Goal: Task Accomplishment & Management: Manage account settings

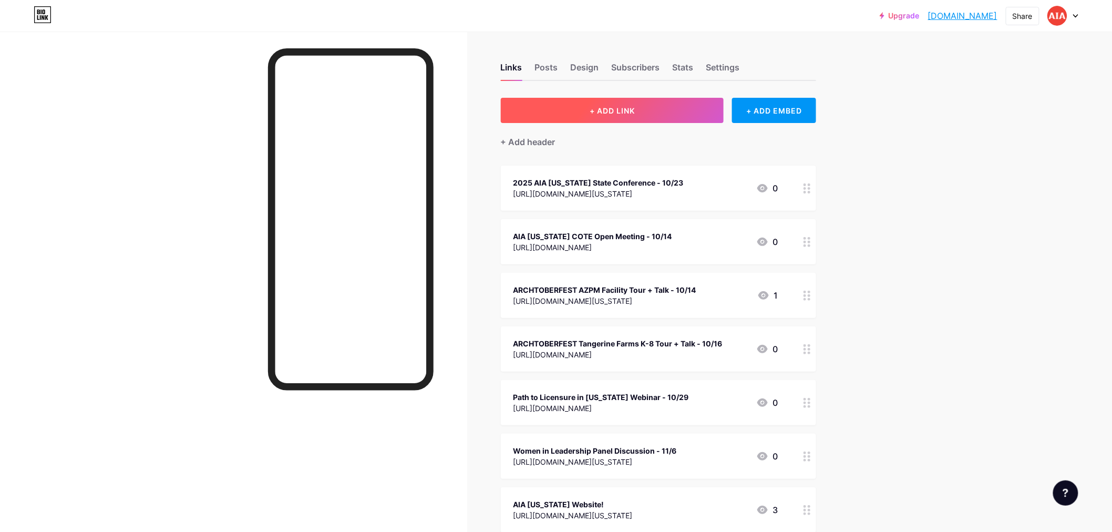
click at [606, 103] on button "+ ADD LINK" at bounding box center [612, 110] width 223 height 25
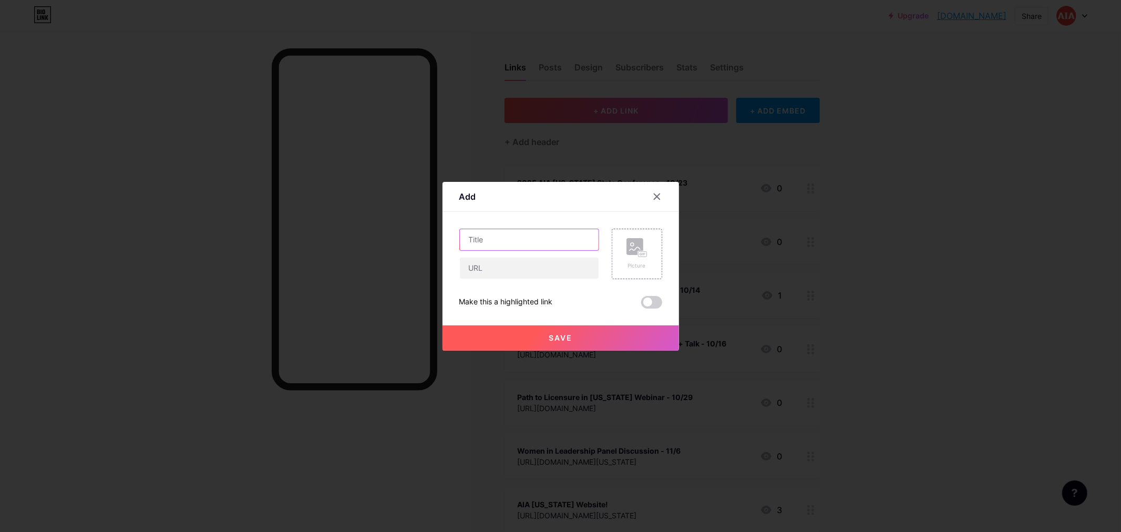
click at [523, 239] on input "text" at bounding box center [529, 239] width 139 height 21
type input "2025 Design Awards Gala - 11/15"
click at [524, 274] on input "text" at bounding box center [529, 267] width 139 height 21
paste input "[URL][DOMAIN_NAME][US_STATE]"
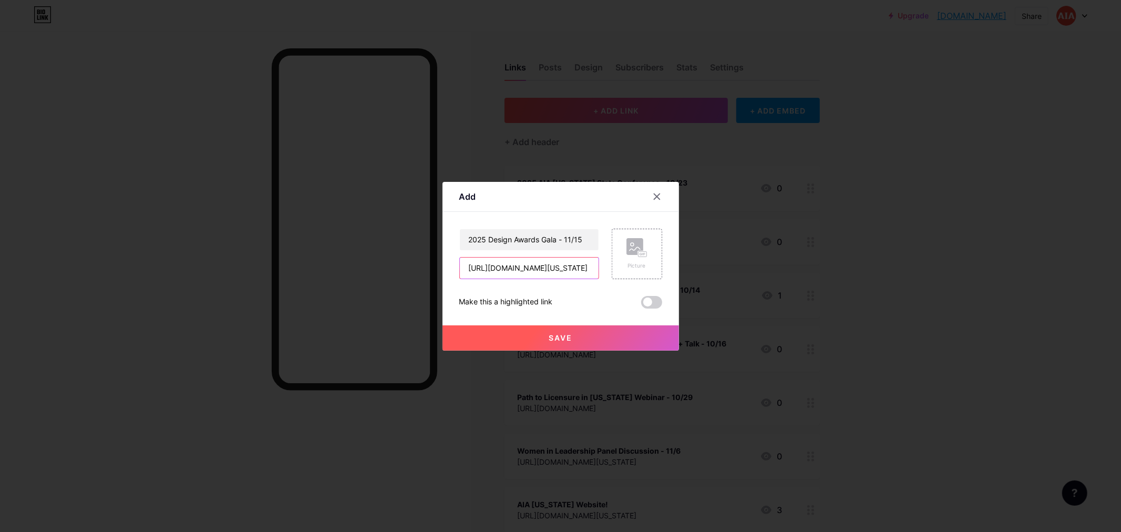
type input "[URL][DOMAIN_NAME][US_STATE]"
click at [646, 301] on span at bounding box center [651, 302] width 21 height 13
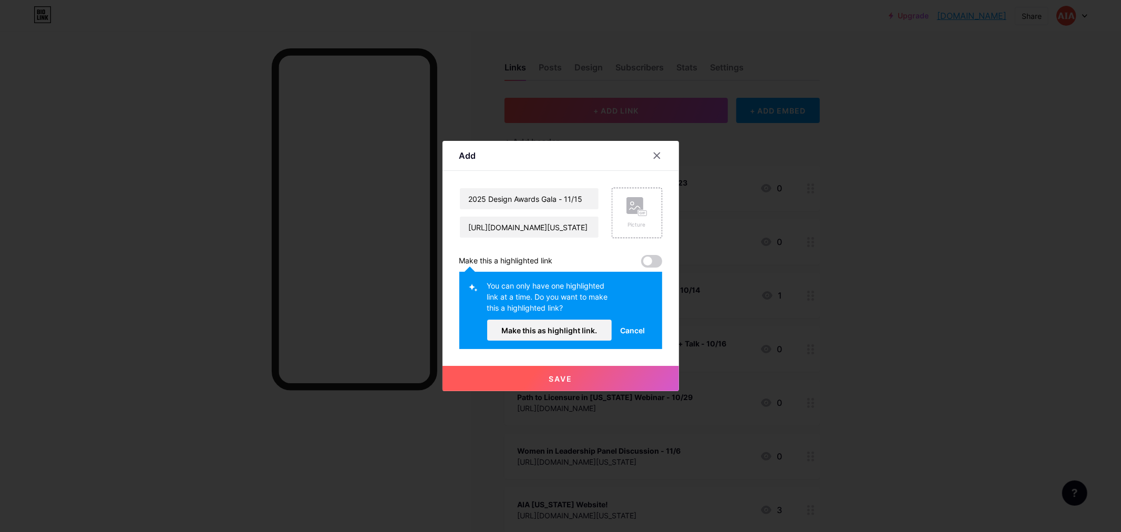
click at [629, 327] on span "Cancel" at bounding box center [632, 330] width 25 height 11
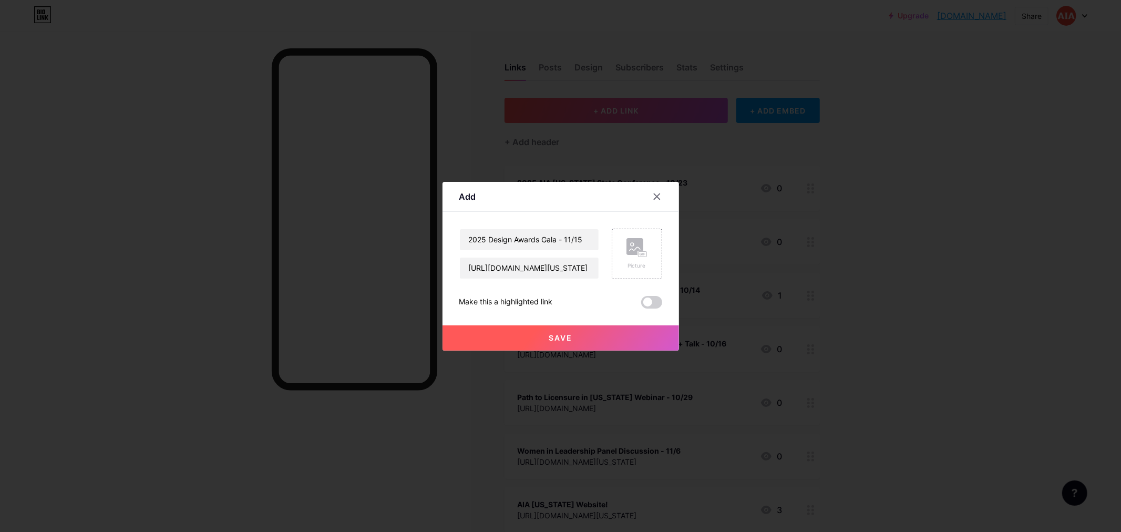
click at [569, 337] on span "Save" at bounding box center [561, 337] width 24 height 9
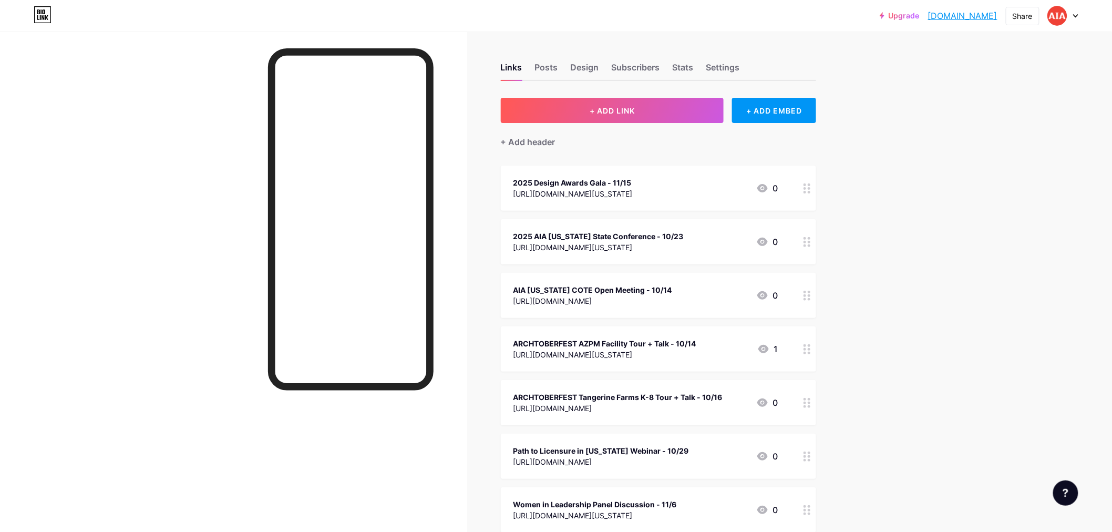
click at [660, 238] on div "2025 AIA [US_STATE] State Conference - 10/23" at bounding box center [598, 236] width 170 height 11
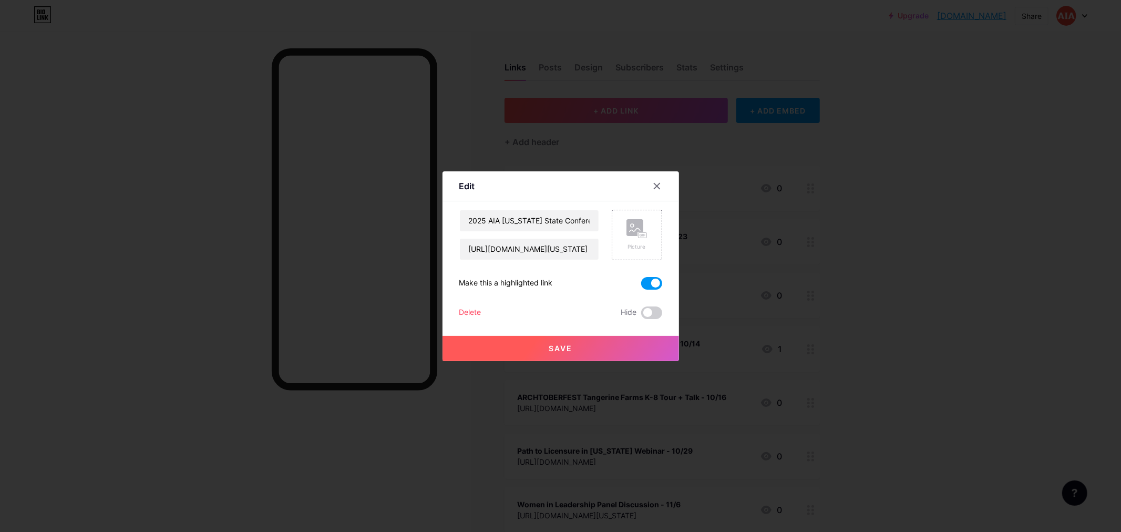
click at [652, 284] on span at bounding box center [651, 283] width 21 height 13
click at [641, 286] on input "checkbox" at bounding box center [641, 286] width 0 height 0
click at [576, 344] on button "Save" at bounding box center [560, 348] width 236 height 25
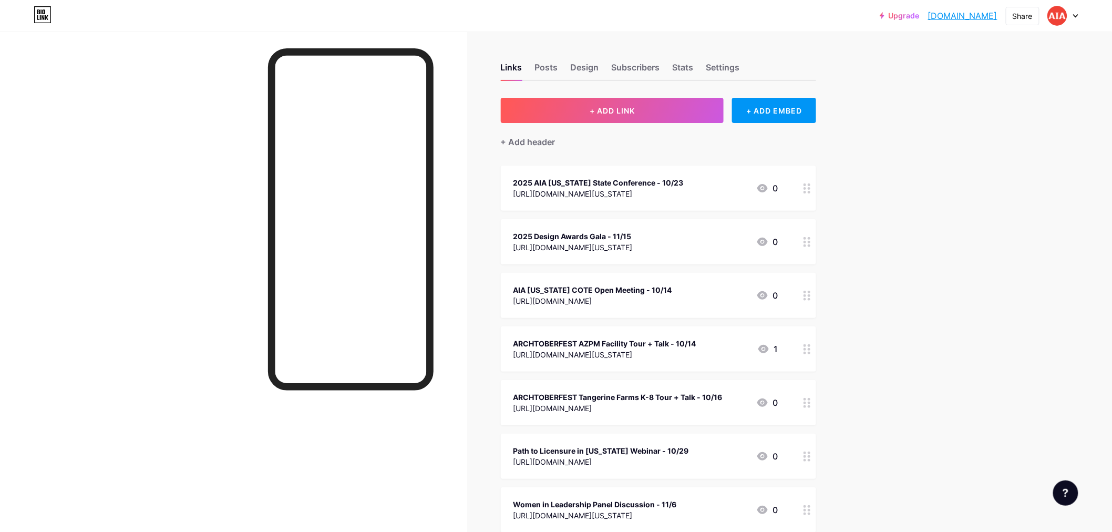
click at [1080, 14] on div "Upgrade aiasouthernaz.b... [DOMAIN_NAME] Share Switch accounts aiasouthernaz [D…" at bounding box center [556, 15] width 1112 height 19
click at [1072, 17] on div at bounding box center [1063, 15] width 30 height 19
click at [1018, 148] on li "Logout" at bounding box center [1012, 147] width 130 height 28
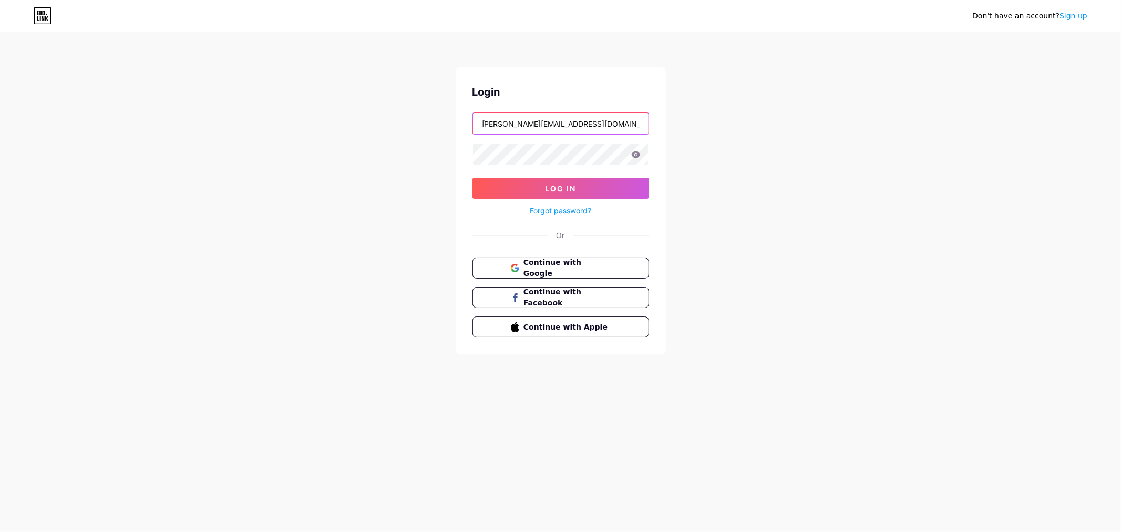
click at [578, 128] on input "[PERSON_NAME][EMAIL_ADDRESS][DOMAIN_NAME][US_STATE]" at bounding box center [560, 123] width 175 height 21
type input "[EMAIL_ADDRESS][DOMAIN_NAME][US_STATE]"
click at [559, 186] on span "Log In" at bounding box center [560, 188] width 31 height 9
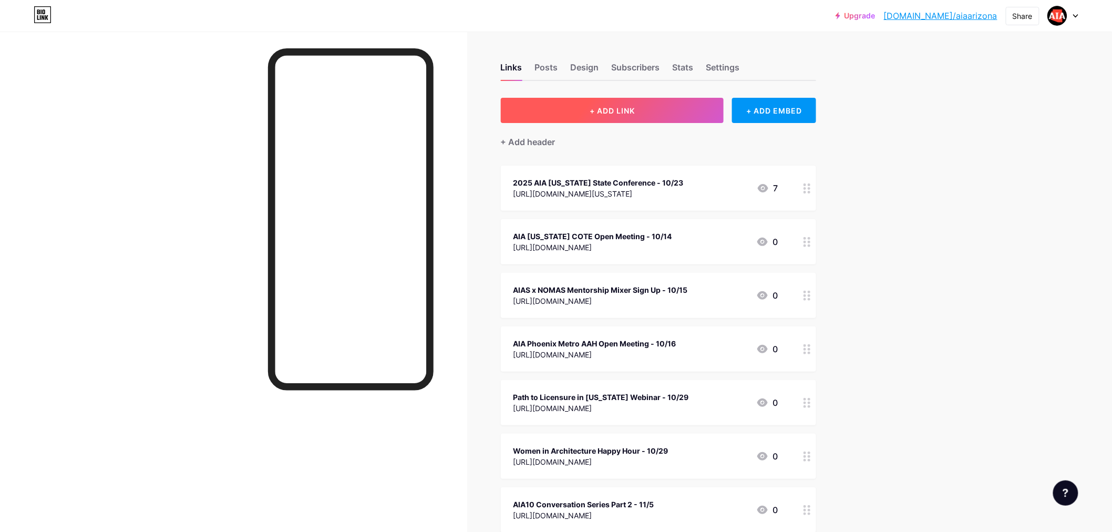
click at [540, 112] on button "+ ADD LINK" at bounding box center [612, 110] width 223 height 25
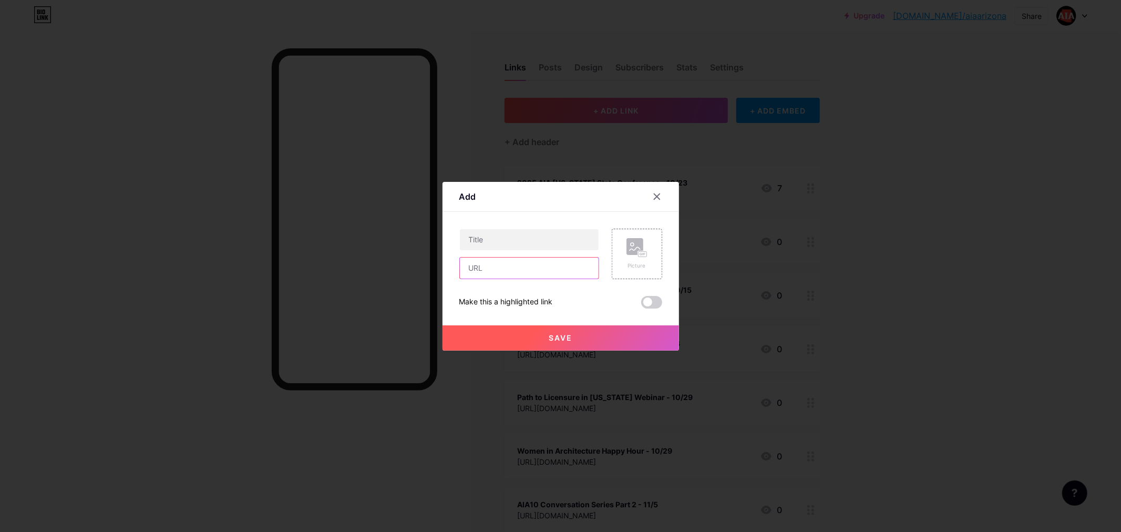
click at [485, 263] on input "text" at bounding box center [529, 267] width 139 height 21
paste input "[URL][DOMAIN_NAME][US_STATE]"
type input "[URL][DOMAIN_NAME][US_STATE]"
click at [489, 237] on input "text" at bounding box center [529, 239] width 139 height 21
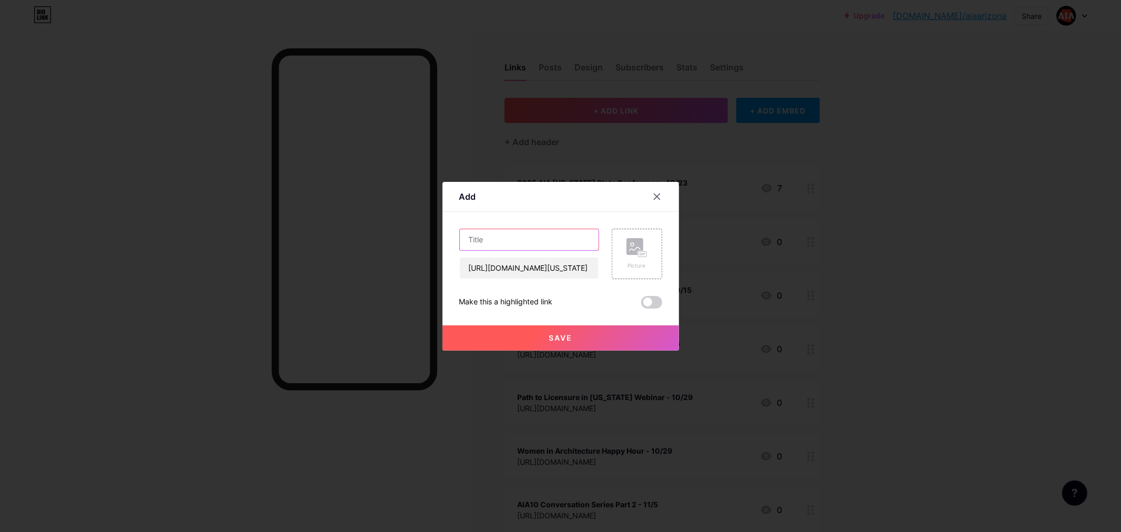
scroll to position [0, 0]
type input "2025 Design Awards Gala - 11/15"
click at [518, 337] on button "Save" at bounding box center [560, 337] width 236 height 25
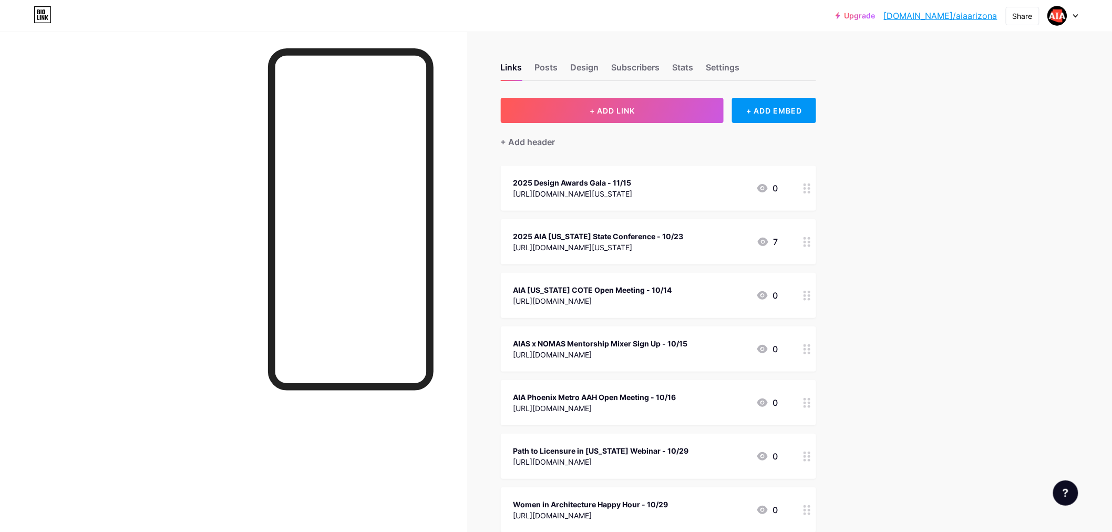
click at [633, 196] on div "[URL][DOMAIN_NAME][US_STATE]" at bounding box center [572, 193] width 119 height 11
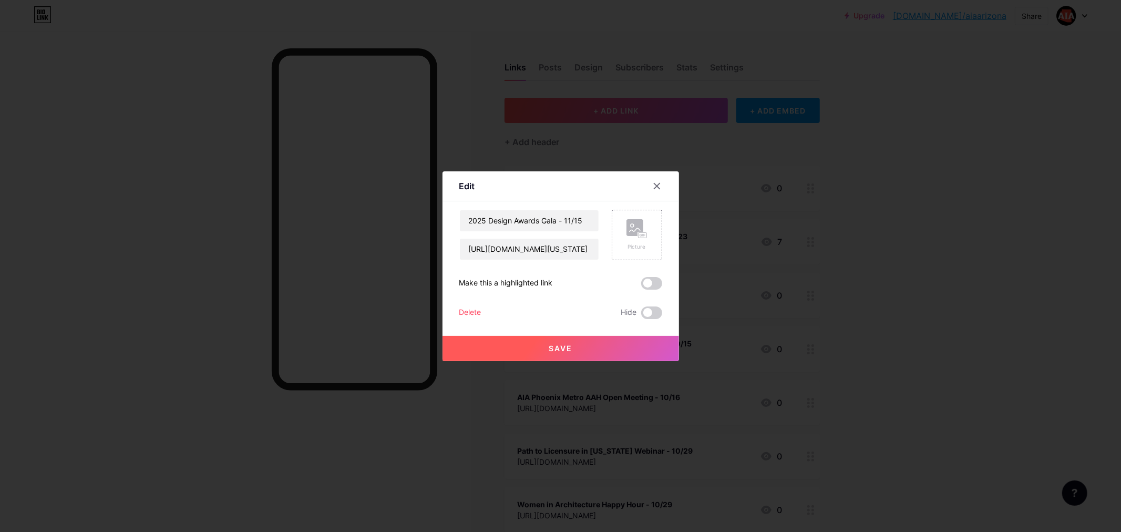
click at [654, 282] on span at bounding box center [651, 283] width 21 height 13
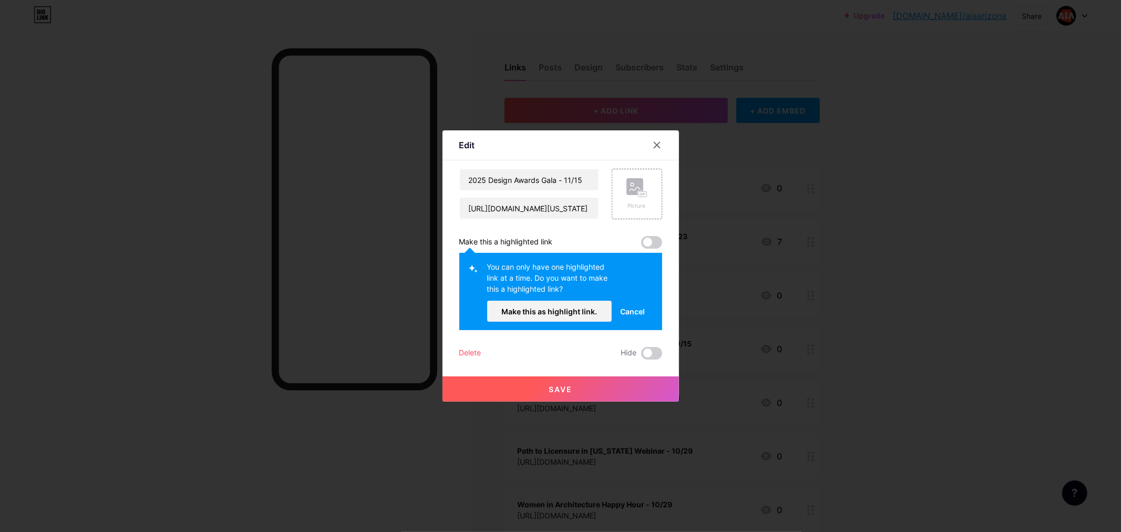
click at [647, 242] on span at bounding box center [651, 242] width 21 height 13
click at [586, 316] on button "Make this as highlight link." at bounding box center [549, 311] width 125 height 21
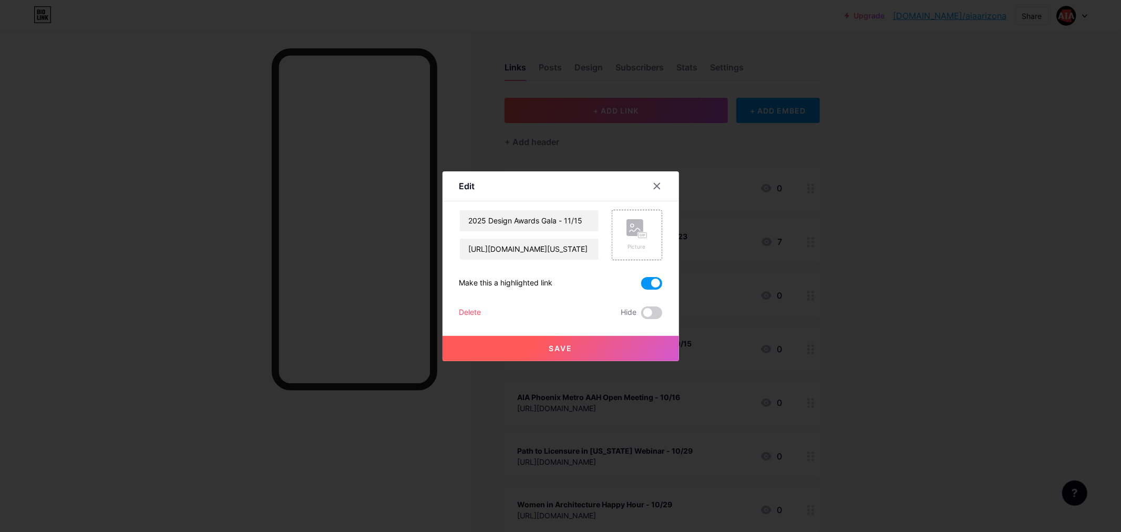
click at [549, 345] on span "Save" at bounding box center [561, 348] width 24 height 9
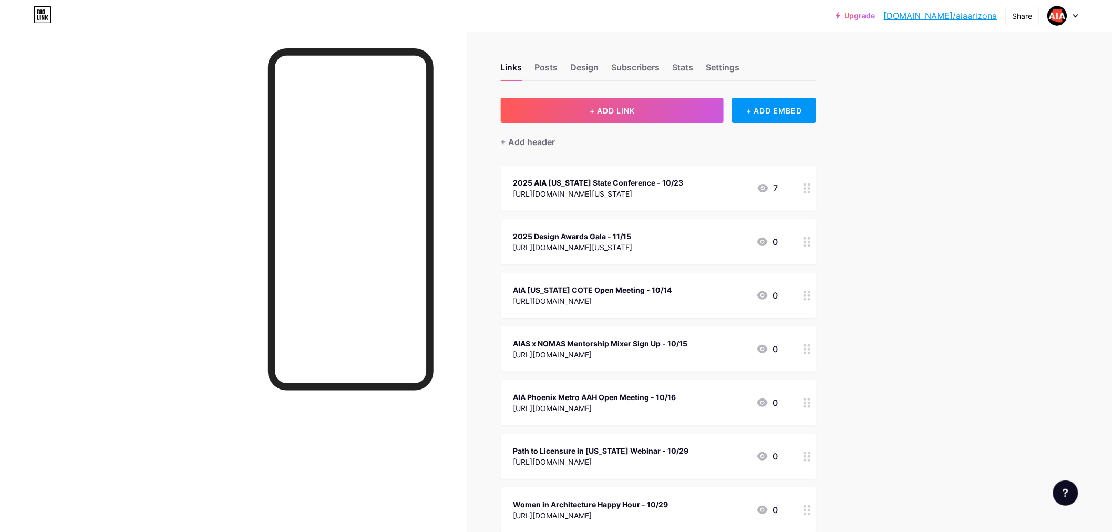
click at [1074, 15] on icon at bounding box center [1075, 16] width 4 height 3
click at [1001, 158] on li "Logout" at bounding box center [1012, 147] width 130 height 28
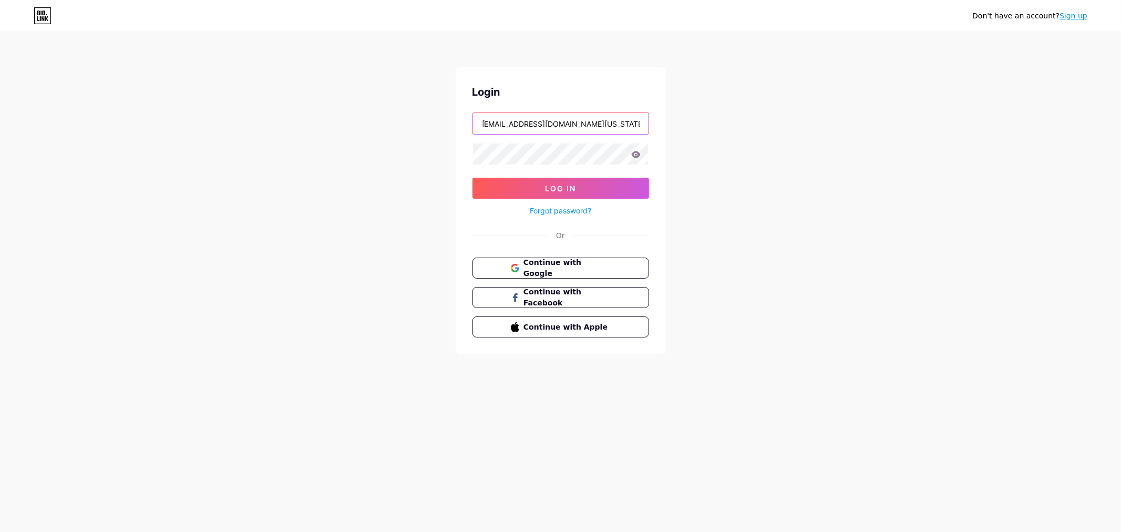
click at [595, 122] on input "[EMAIL_ADDRESS][DOMAIN_NAME][US_STATE]" at bounding box center [560, 123] width 175 height 21
type input "[PERSON_NAME][EMAIL_ADDRESS][DOMAIN_NAME][US_STATE]"
click at [552, 191] on span "Log In" at bounding box center [560, 188] width 31 height 9
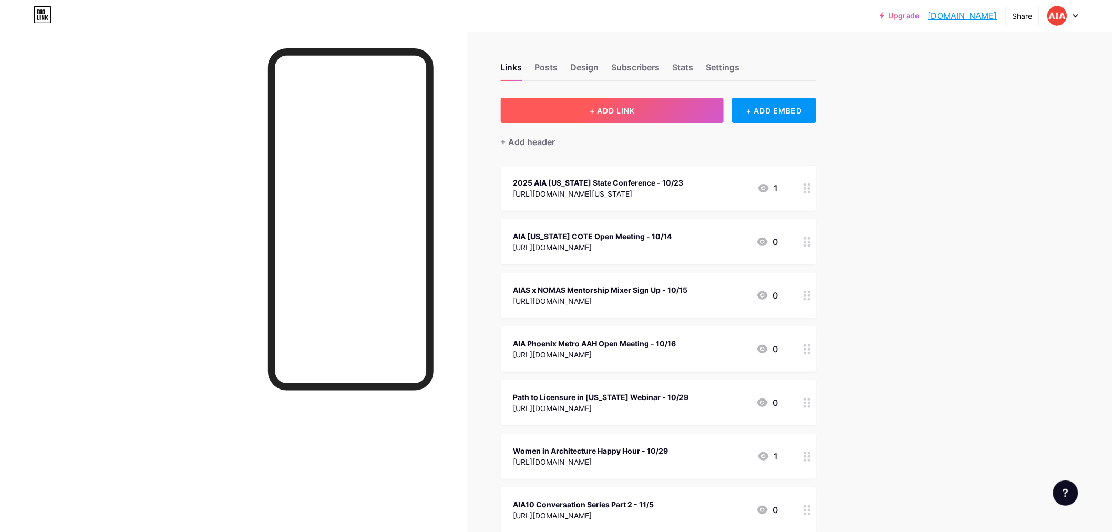
click at [635, 108] on span "+ ADD LINK" at bounding box center [612, 110] width 45 height 9
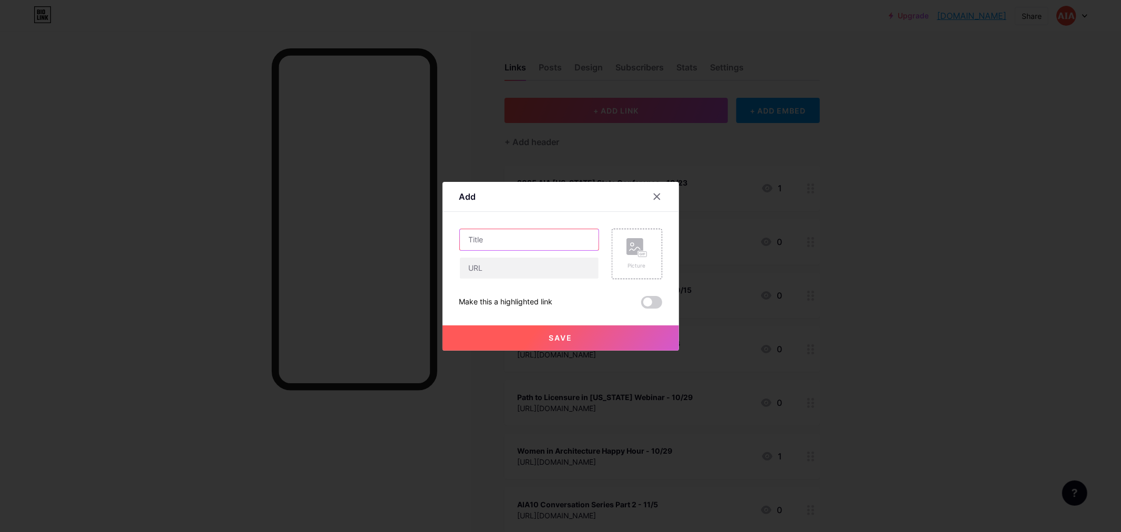
click at [502, 242] on input "text" at bounding box center [529, 239] width 139 height 21
type input "2025 Design Awards Gala - 11/15"
click at [508, 264] on input "text" at bounding box center [529, 267] width 139 height 21
paste input "[URL][DOMAIN_NAME][US_STATE]"
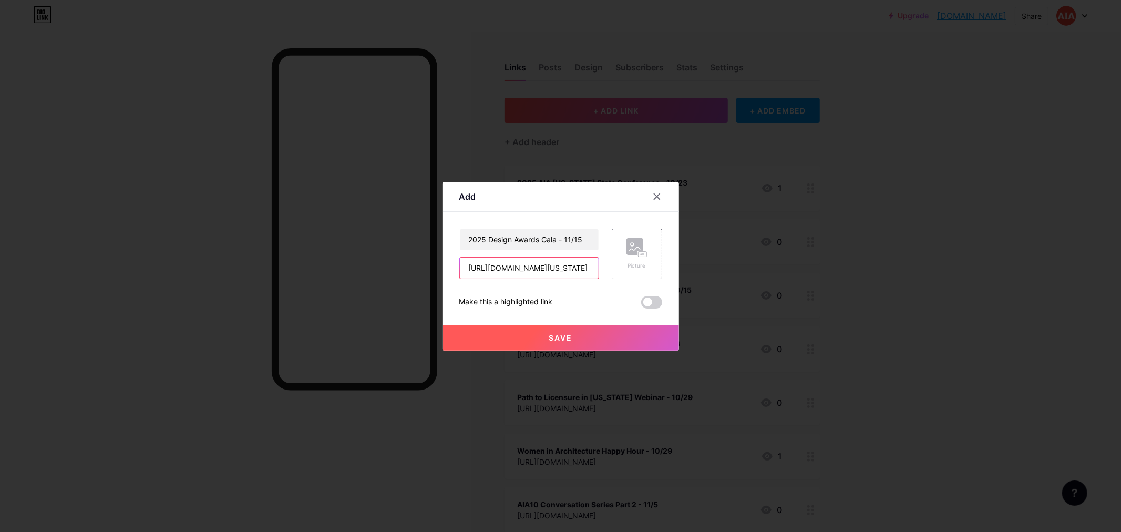
type input "[URL][DOMAIN_NAME][US_STATE]"
click at [561, 339] on span "Save" at bounding box center [561, 337] width 24 height 9
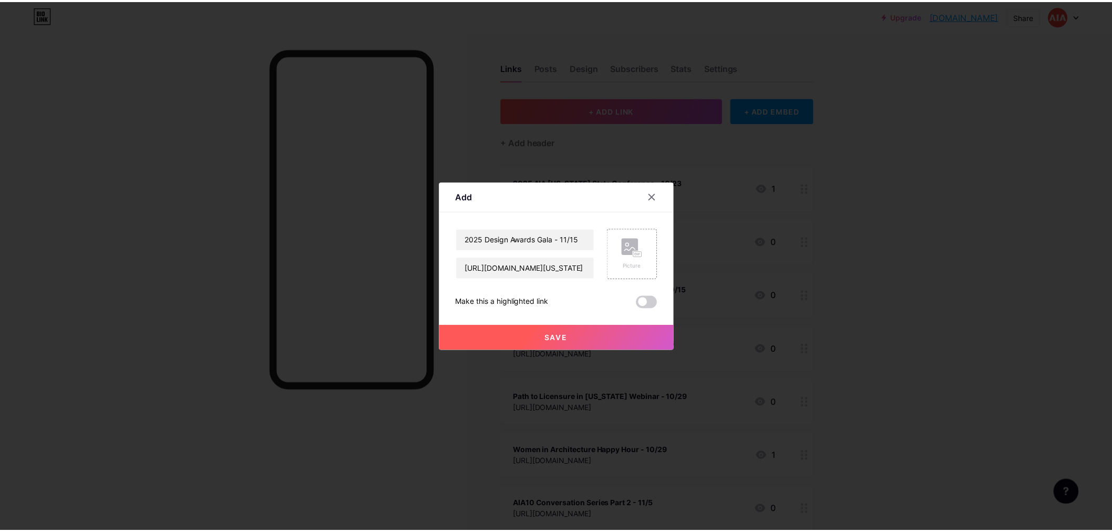
scroll to position [0, 0]
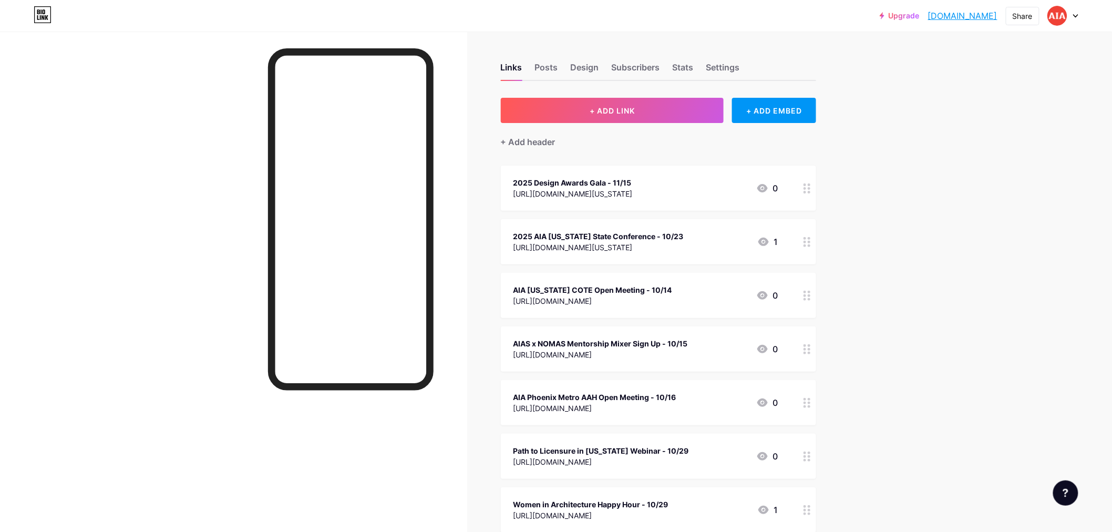
click at [633, 188] on div "[URL][DOMAIN_NAME][US_STATE]" at bounding box center [572, 193] width 119 height 11
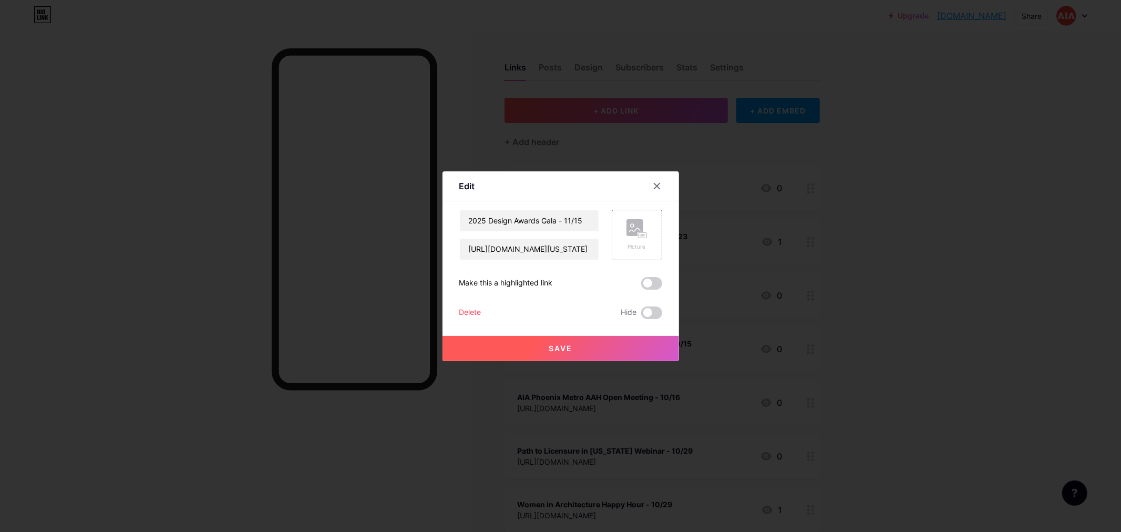
click at [645, 282] on span at bounding box center [651, 283] width 21 height 13
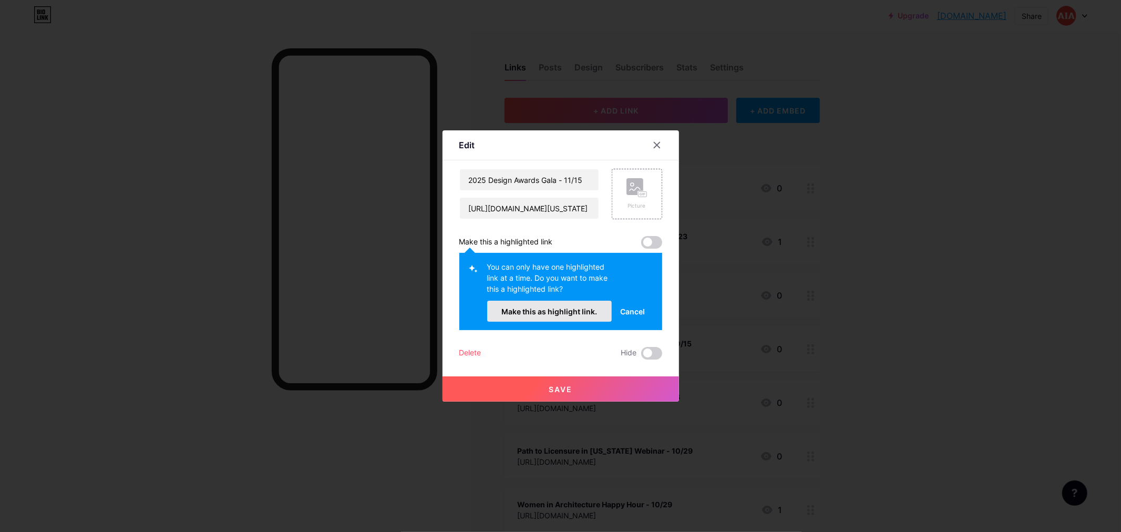
click at [564, 308] on span "Make this as highlight link." at bounding box center [549, 311] width 96 height 9
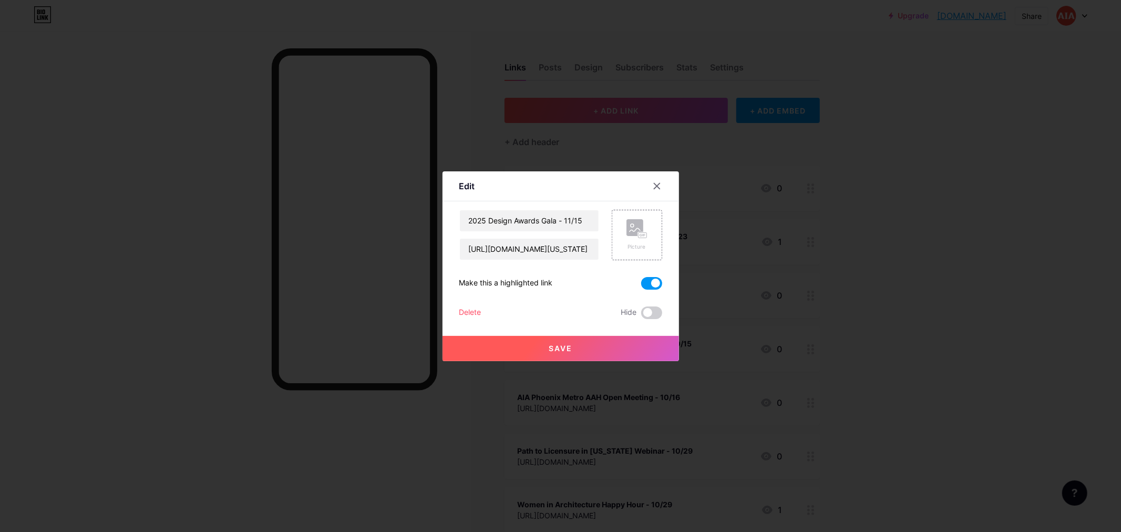
click at [568, 346] on span "Save" at bounding box center [561, 348] width 24 height 9
